Goal: Use online tool/utility: Utilize a website feature to perform a specific function

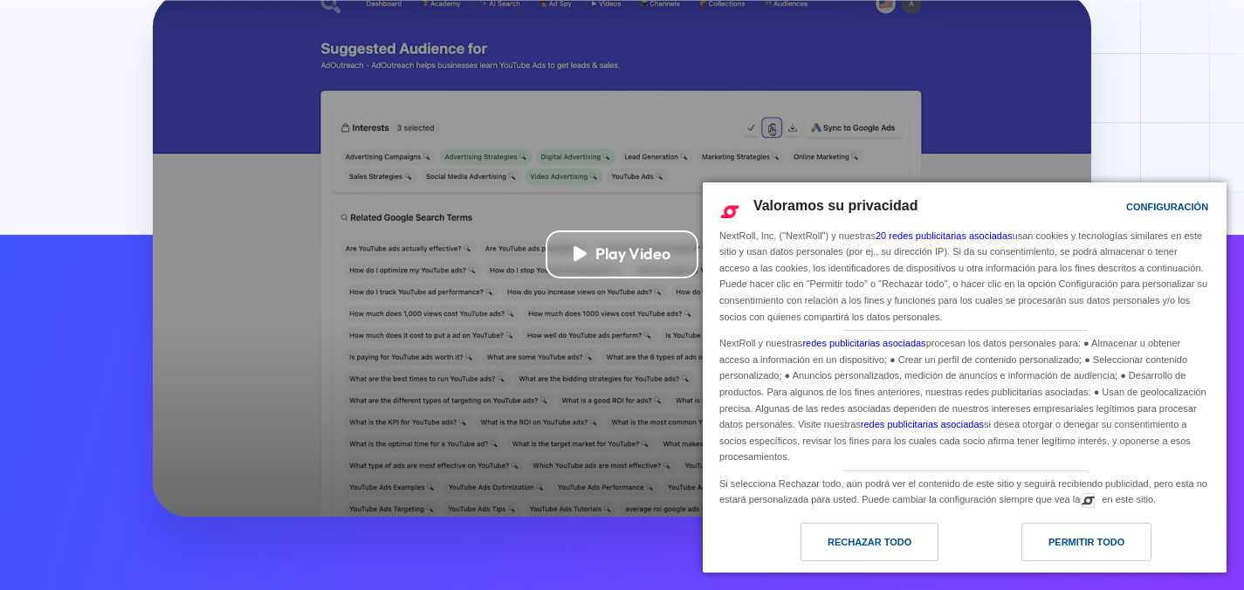
scroll to position [447, 0]
click at [1069, 538] on div "Permitir todo" at bounding box center [1086, 541] width 76 height 19
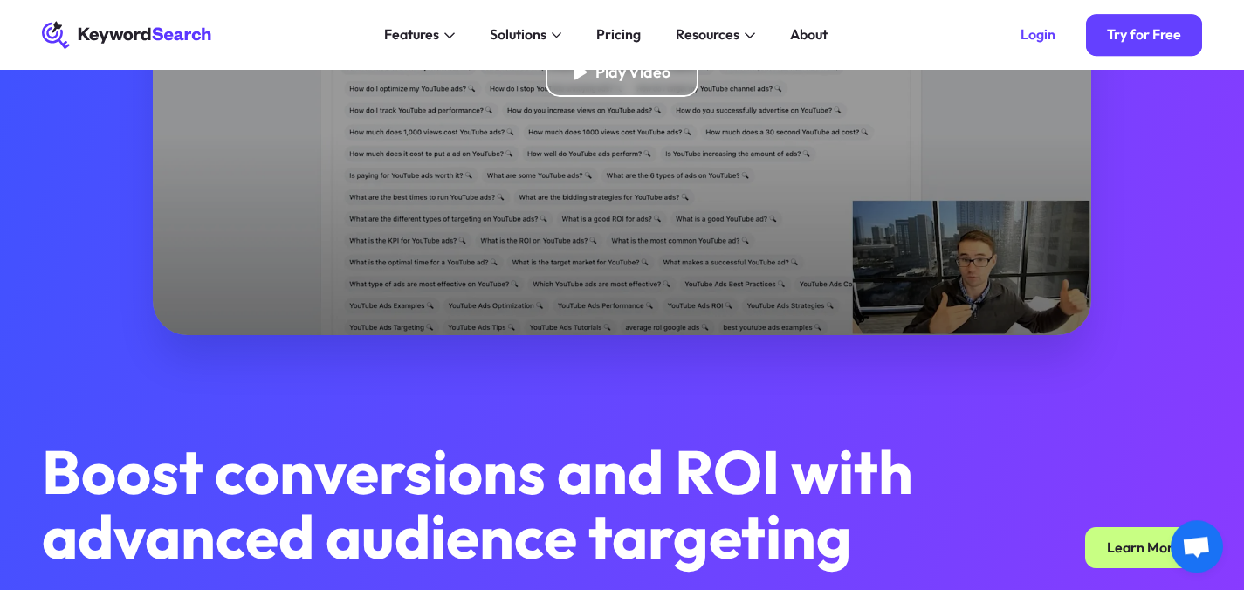
scroll to position [223, 0]
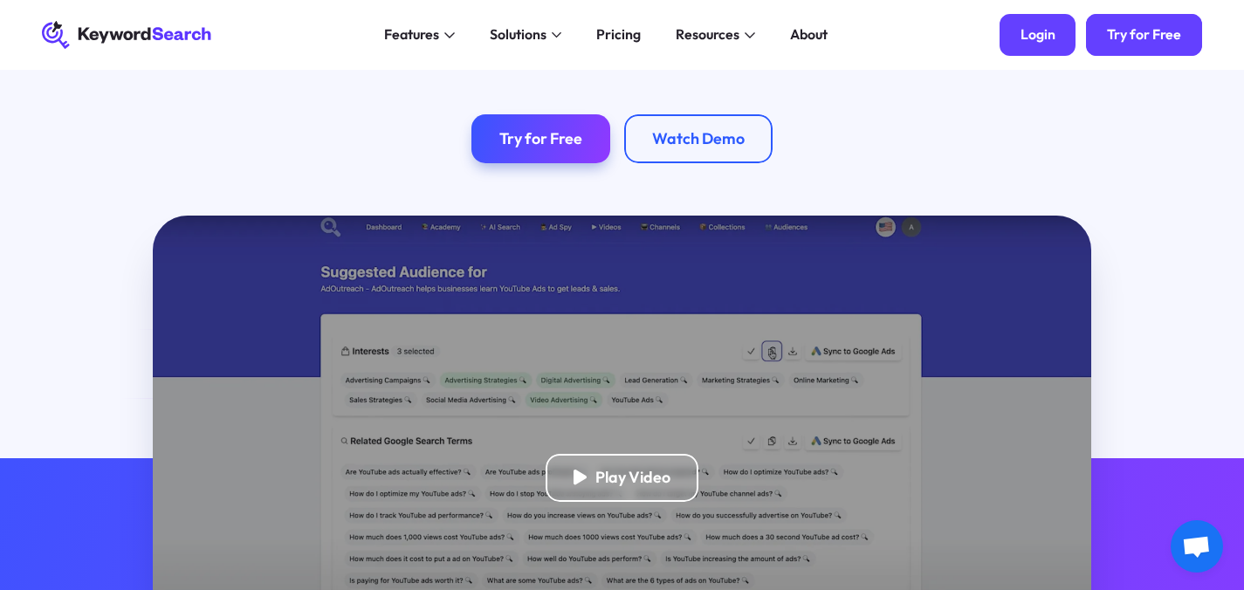
click at [1015, 38] on link "Login" at bounding box center [1037, 35] width 77 height 42
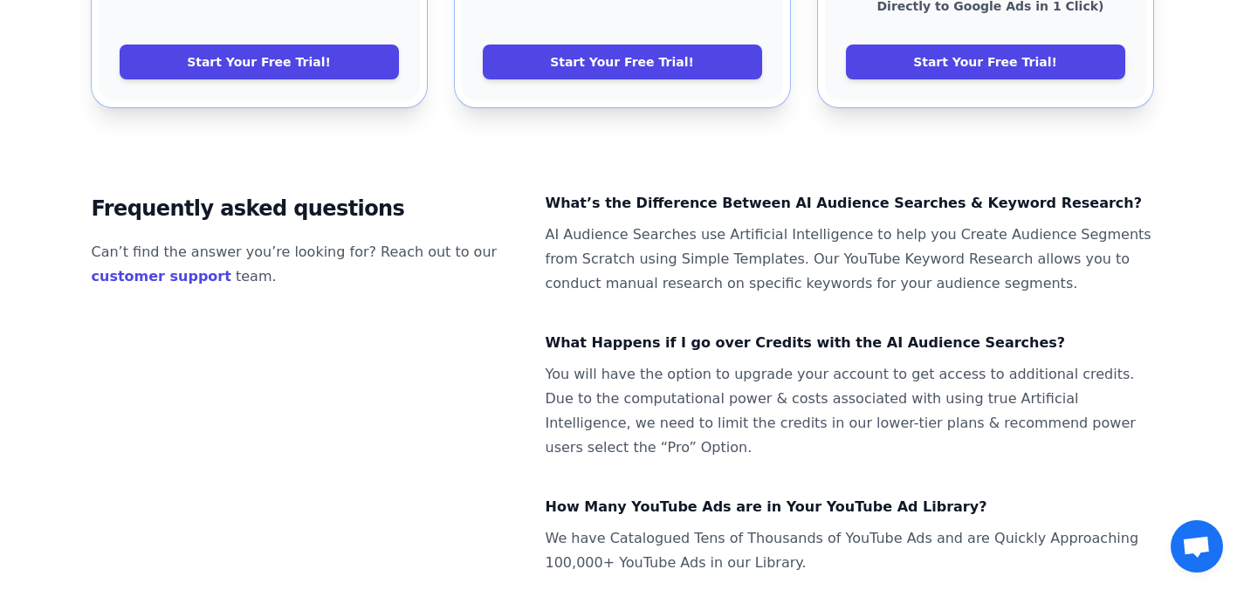
scroll to position [1225, 0]
